Goal: Information Seeking & Learning: Learn about a topic

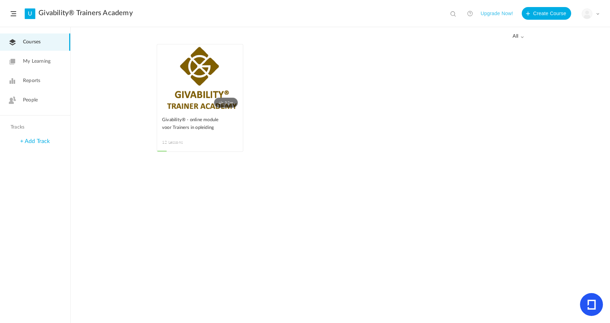
click at [178, 74] on link "4h 32m" at bounding box center [200, 77] width 86 height 67
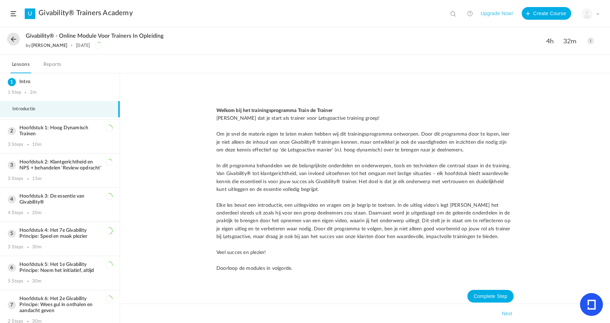
click at [32, 11] on link "U" at bounding box center [30, 13] width 11 height 11
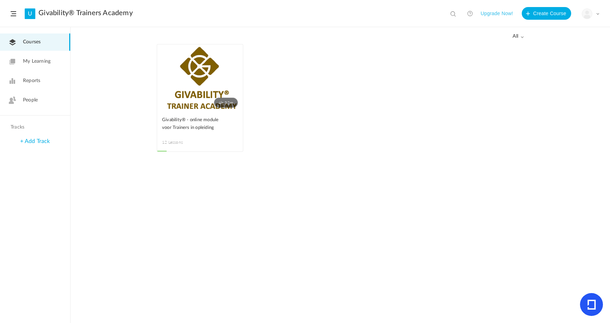
click at [23, 103] on span "People" at bounding box center [30, 100] width 15 height 7
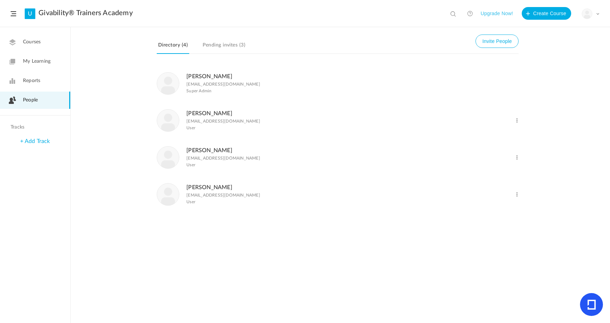
click at [202, 189] on link "[PERSON_NAME]" at bounding box center [209, 188] width 46 height 6
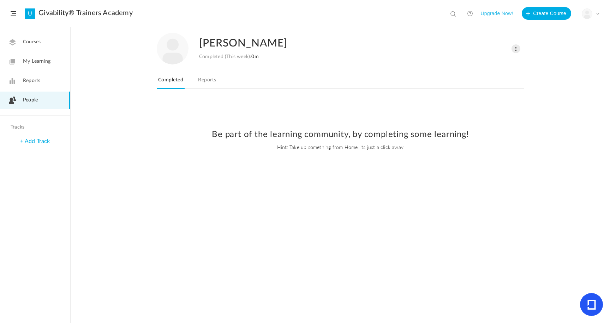
click at [211, 79] on link "Reports" at bounding box center [206, 81] width 21 height 13
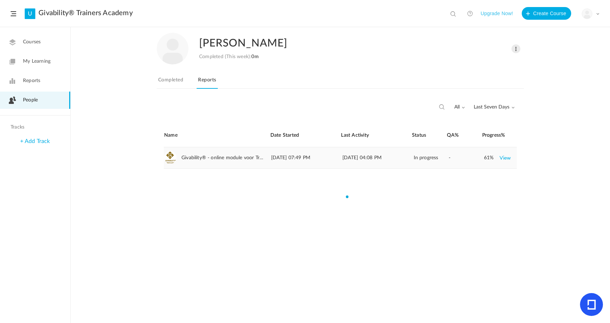
click at [188, 158] on span "Givability® - online module voor Trainers in opleiding" at bounding box center [222, 158] width 83 height 6
click at [503, 159] on link "View" at bounding box center [505, 158] width 12 height 13
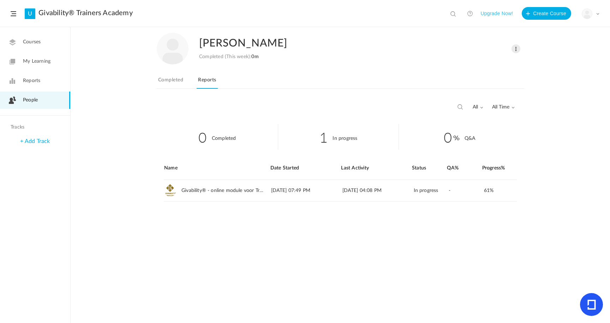
click at [35, 41] on span "Courses" at bounding box center [32, 41] width 18 height 7
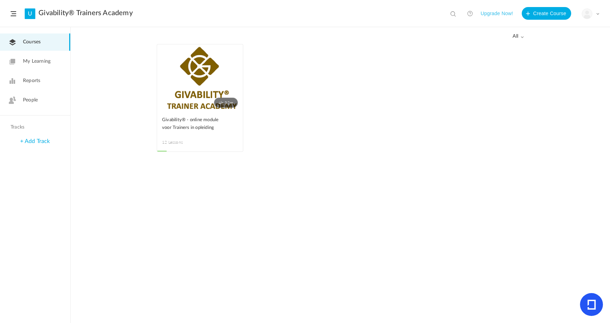
click at [200, 137] on figcaption "Givability® - online module voor Trainers in opleiding 12 Lessons" at bounding box center [200, 131] width 86 height 40
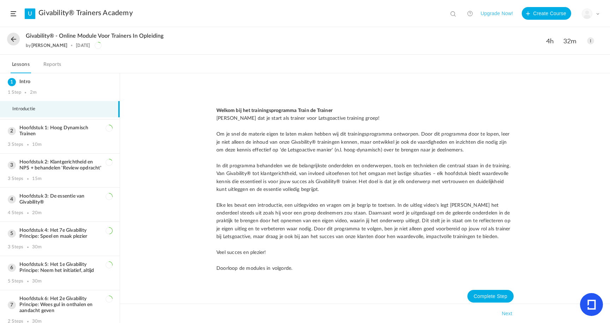
click at [50, 64] on link "Reports" at bounding box center [52, 66] width 21 height 13
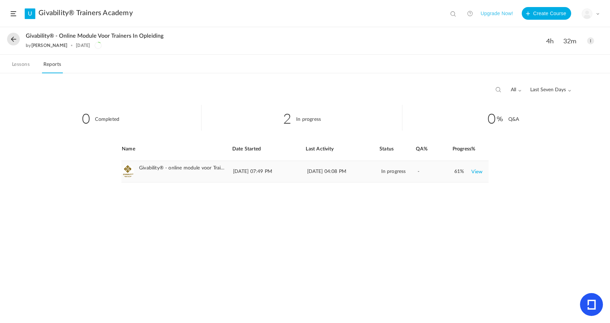
click at [474, 173] on link "View" at bounding box center [477, 171] width 12 height 13
click at [478, 173] on link "View" at bounding box center [477, 171] width 12 height 13
click at [478, 172] on link "View" at bounding box center [477, 171] width 12 height 13
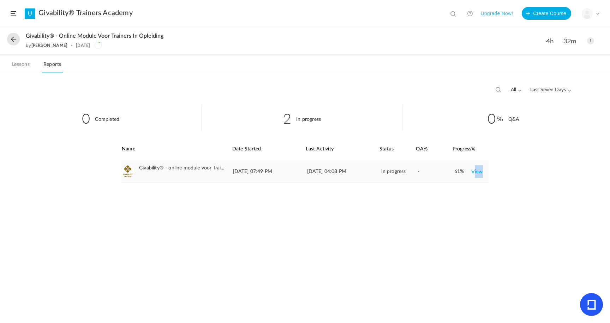
click at [478, 172] on link "View" at bounding box center [477, 171] width 12 height 13
click at [13, 40] on button at bounding box center [13, 39] width 13 height 13
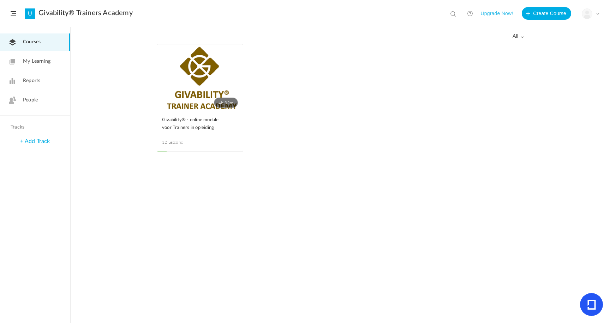
click at [42, 12] on link "Givability® Trainers Academy" at bounding box center [85, 13] width 94 height 8
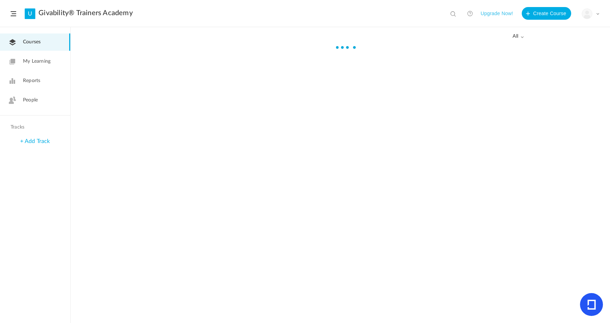
click at [34, 101] on span "People" at bounding box center [30, 100] width 15 height 7
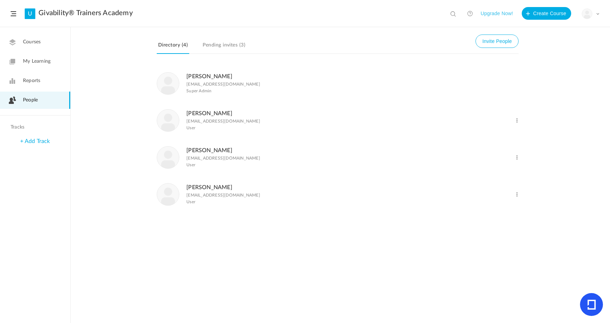
click at [208, 190] on link "[PERSON_NAME]" at bounding box center [209, 188] width 46 height 6
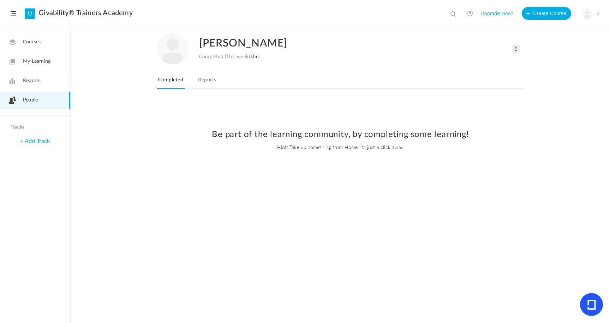
click at [192, 77] on nav "To Learn In Progress Completed Reports" at bounding box center [340, 82] width 367 height 14
drag, startPoint x: 201, startPoint y: 79, endPoint x: 205, endPoint y: 80, distance: 3.6
click at [201, 79] on link "Reports" at bounding box center [206, 81] width 21 height 13
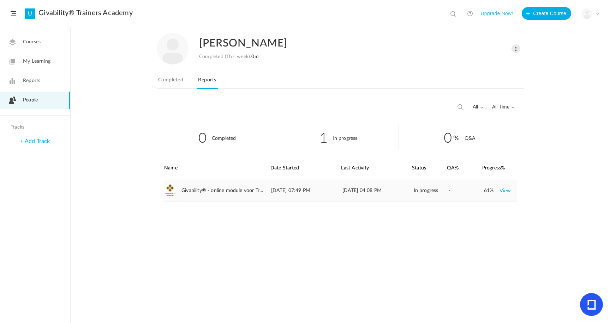
click at [506, 192] on link "View" at bounding box center [505, 190] width 12 height 13
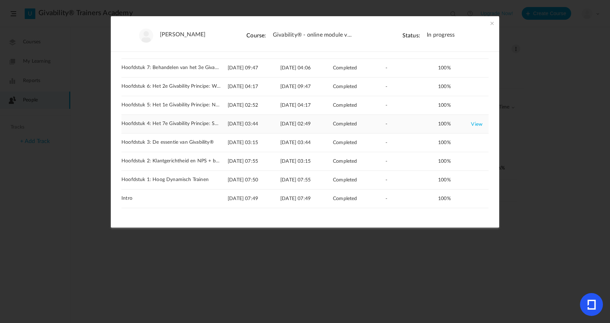
scroll to position [75, 0]
click at [475, 197] on link "View" at bounding box center [477, 199] width 12 height 13
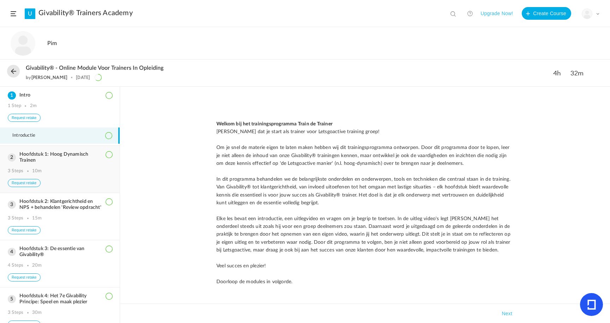
click at [79, 170] on div "Hoofdstuk 1: Hoog Dynamisch Trainen 3 Steps 10m Request retake" at bounding box center [60, 169] width 120 height 47
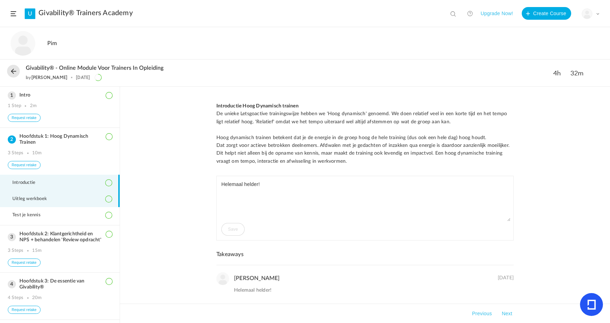
click at [34, 206] on li "Uitleg werkboek" at bounding box center [60, 199] width 120 height 16
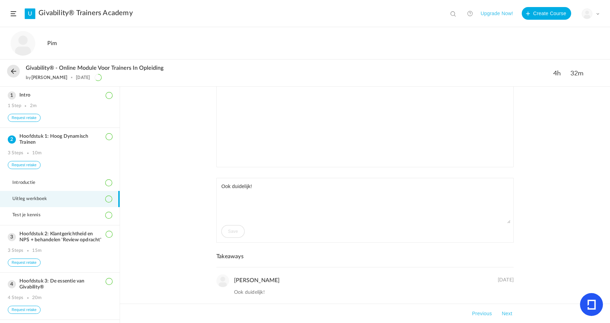
scroll to position [192, 0]
click at [31, 213] on li "Test je kennis" at bounding box center [60, 215] width 120 height 16
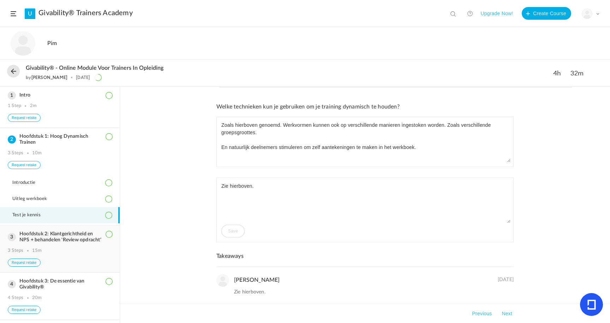
scroll to position [48, 0]
click at [59, 252] on div "Hoofdstuk 2: Klantgerichtheid en NPS + behandelen 'Review opdracht' 3 Steps 15m…" at bounding box center [60, 249] width 120 height 47
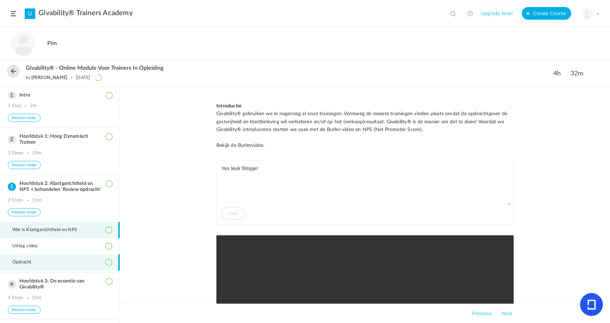
click at [51, 271] on li "Opdracht" at bounding box center [60, 263] width 120 height 16
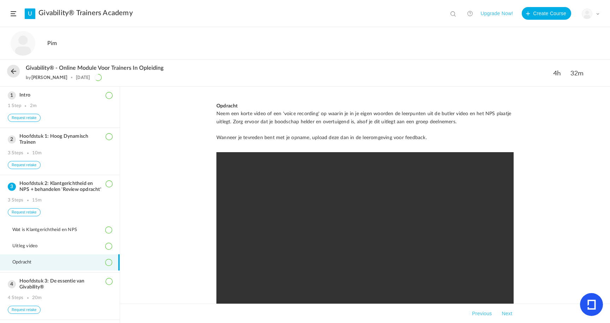
click at [367, 242] on video at bounding box center [364, 243] width 297 height 183
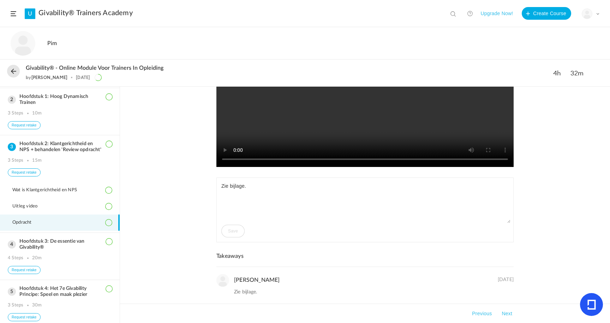
scroll to position [168, 0]
click at [425, 115] on video at bounding box center [364, 75] width 297 height 183
click at [231, 190] on textarea "Zie bijlage." at bounding box center [364, 202] width 291 height 42
click at [231, 215] on textarea "Zie bijlage." at bounding box center [364, 202] width 291 height 42
drag, startPoint x: 247, startPoint y: 190, endPoint x: 213, endPoint y: 187, distance: 34.7
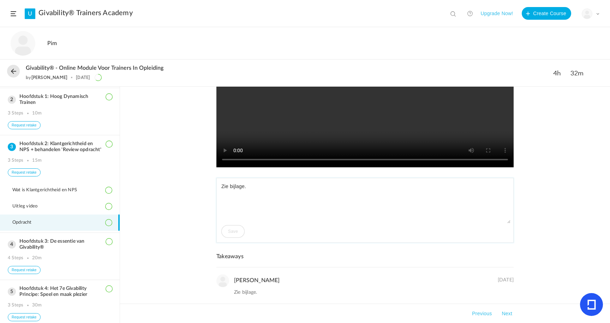
click at [213, 186] on div "Opdracht Neem een korte video of een 'voice recording' op waarin je in je eigen…" at bounding box center [364, 119] width 311 height 370
click at [255, 211] on textarea "Zie bijlage." at bounding box center [364, 202] width 291 height 42
click at [234, 231] on div "Zie bijlage. Save" at bounding box center [364, 210] width 297 height 65
click at [262, 210] on textarea "Zie bijlage." at bounding box center [364, 202] width 291 height 42
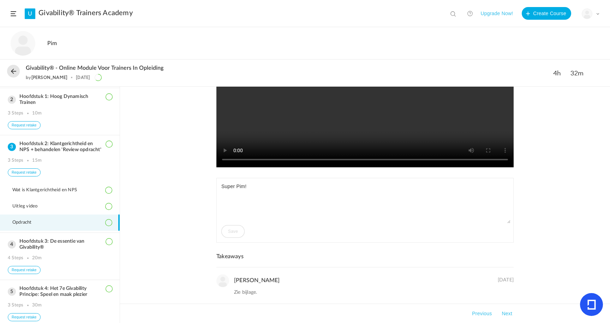
click at [195, 218] on div "Opdracht Neem een korte video of een 'voice recording' op waarin je in je eigen…" at bounding box center [365, 205] width 490 height 237
click at [232, 229] on div "Zie bijlage. Save" at bounding box center [364, 210] width 297 height 65
click at [294, 216] on textarea "Zie bijlage." at bounding box center [364, 202] width 291 height 42
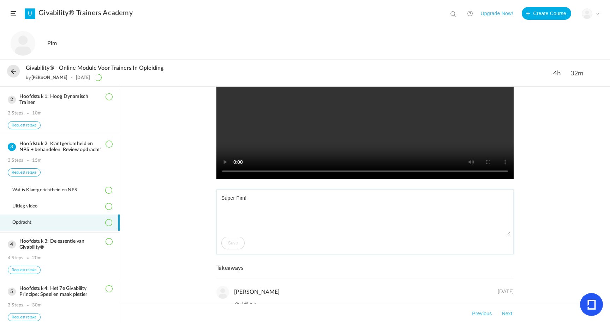
scroll to position [162, 0]
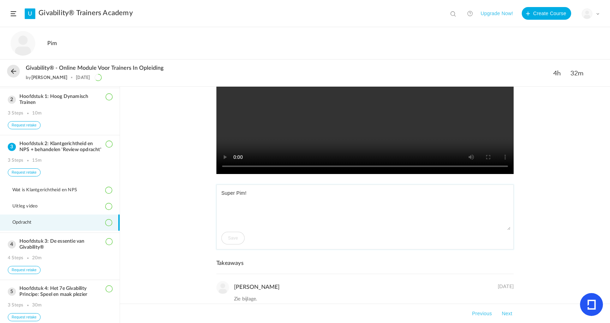
drag, startPoint x: 247, startPoint y: 193, endPoint x: 252, endPoint y: 195, distance: 5.5
click at [247, 193] on textarea "Zie bijlage." at bounding box center [364, 209] width 291 height 42
type textarea "Super Pim!"
click at [232, 237] on div "Zie bijlage. Save" at bounding box center [364, 217] width 297 height 65
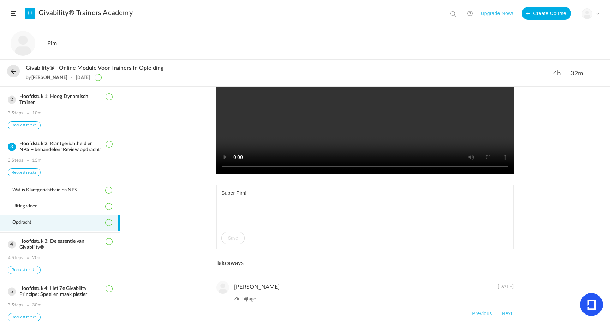
drag, startPoint x: 232, startPoint y: 237, endPoint x: 228, endPoint y: 237, distance: 3.9
click at [232, 237] on div "Zie bijlage. Save" at bounding box center [364, 217] width 297 height 65
click at [256, 183] on div "Opdracht Neem een korte video of een 'voice recording' op waarin je in je eigen…" at bounding box center [364, 95] width 297 height 309
click at [254, 193] on textarea "Zie bijlage." at bounding box center [364, 209] width 291 height 42
click at [80, 262] on div "Hoofdstuk 3: De essentie van Givability® 4 Steps 20m Request retake" at bounding box center [60, 256] width 120 height 47
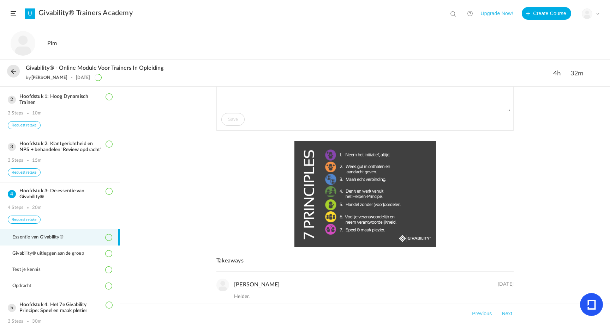
scroll to position [378, 0]
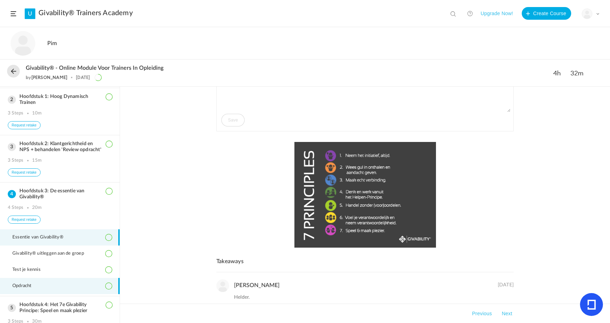
click at [73, 295] on li "Opdracht" at bounding box center [60, 286] width 120 height 16
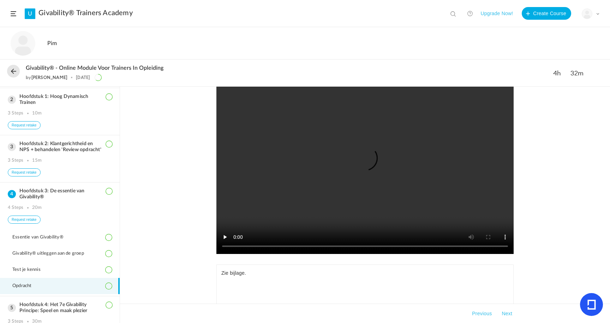
scroll to position [141, 0]
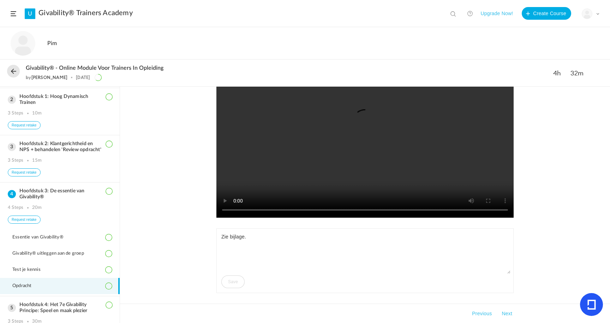
click at [357, 128] on video at bounding box center [364, 126] width 297 height 183
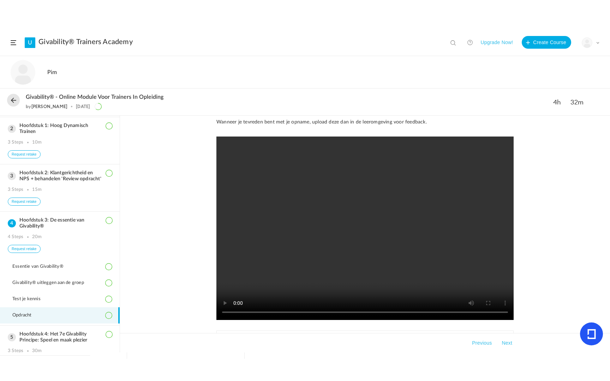
scroll to position [65, 0]
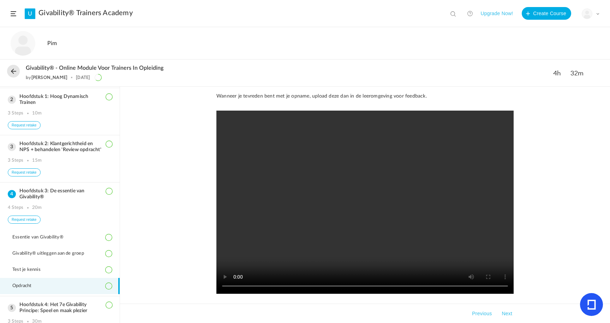
click at [234, 285] on video at bounding box center [364, 202] width 297 height 183
click at [233, 285] on video at bounding box center [364, 202] width 297 height 183
click at [224, 116] on video at bounding box center [364, 202] width 297 height 183
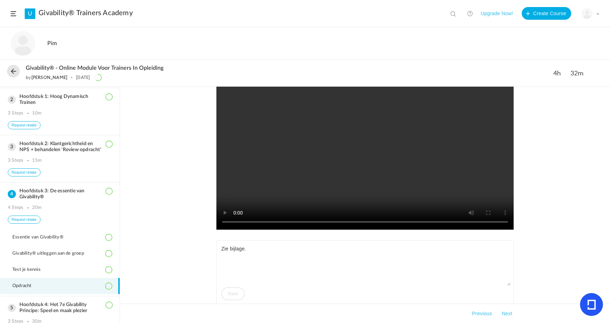
scroll to position [131, 0]
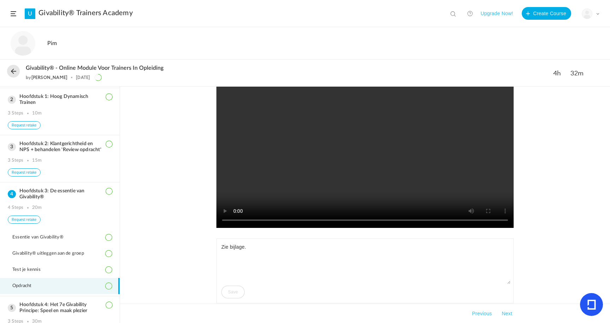
click at [235, 218] on video at bounding box center [364, 136] width 297 height 183
click at [235, 220] on video at bounding box center [364, 136] width 297 height 183
click at [227, 247] on textarea "Zie bijlage." at bounding box center [364, 263] width 291 height 42
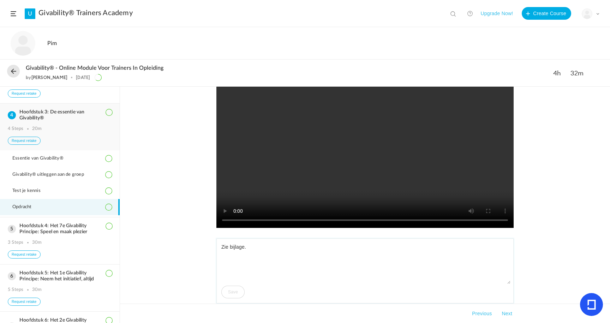
scroll to position [119, 0]
click at [99, 245] on div "3 Steps 30m" at bounding box center [60, 243] width 104 height 6
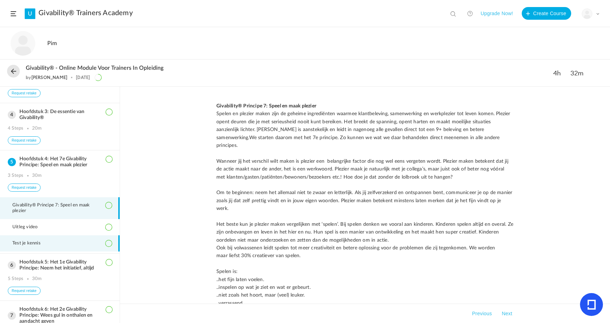
click at [80, 252] on li "Test je kennis" at bounding box center [60, 244] width 120 height 16
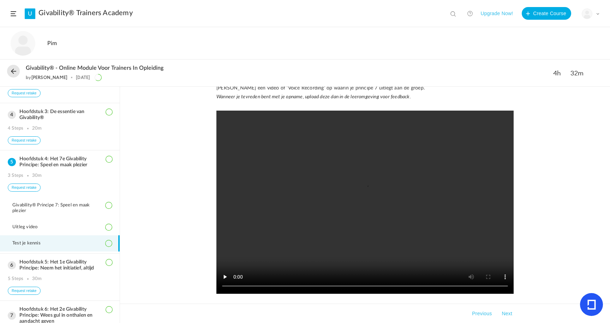
scroll to position [102, 0]
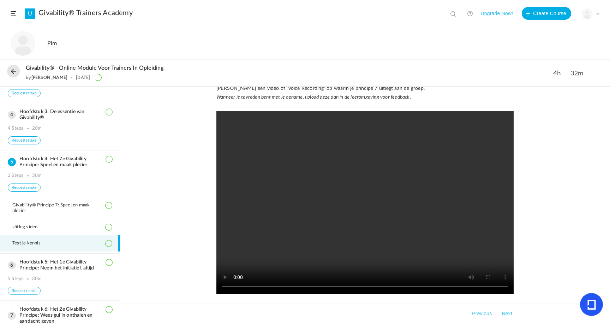
drag, startPoint x: 361, startPoint y: 200, endPoint x: 393, endPoint y: 202, distance: 32.2
click at [362, 200] on video at bounding box center [364, 202] width 297 height 183
click at [363, 286] on video at bounding box center [364, 202] width 297 height 183
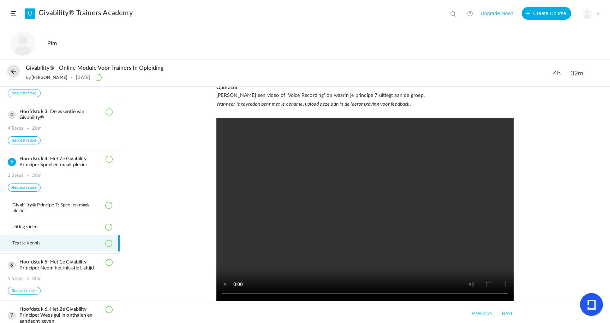
scroll to position [98, 0]
